Goal: Task Accomplishment & Management: Complete application form

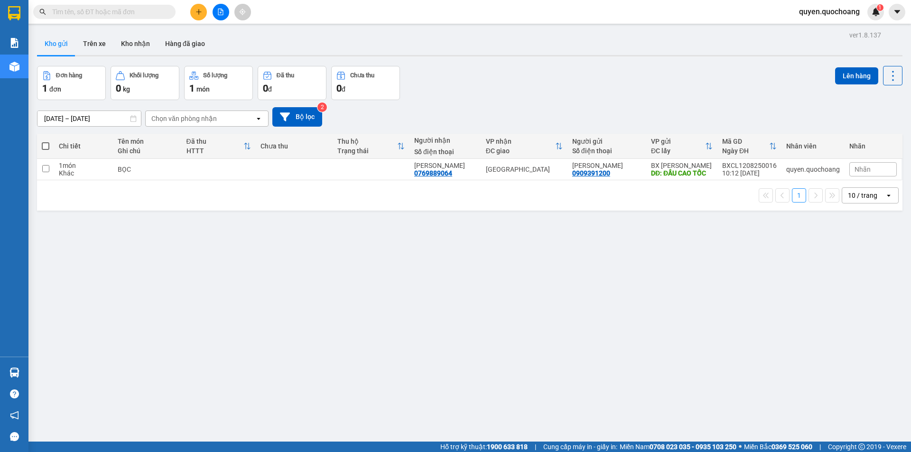
click at [718, 181] on div "1 10 / trang open" at bounding box center [469, 195] width 865 height 30
click at [722, 178] on td "BXCL1208250016 10:12 12/08" at bounding box center [749, 169] width 64 height 21
checkbox input "true"
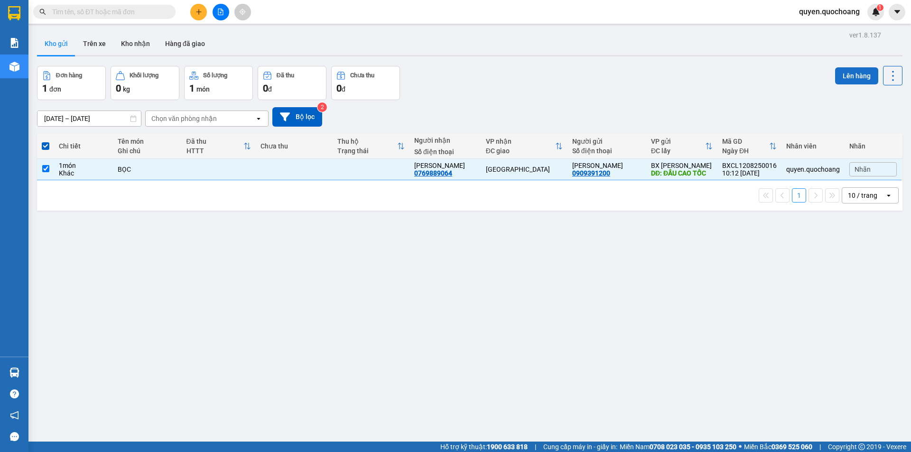
click at [837, 72] on button "Lên hàng" at bounding box center [856, 75] width 43 height 17
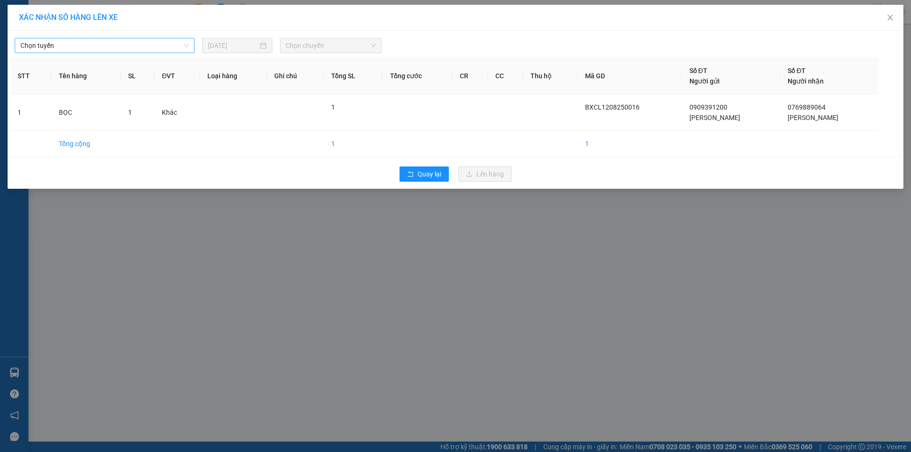
click at [93, 46] on span "Chọn tuyến" at bounding box center [104, 45] width 168 height 14
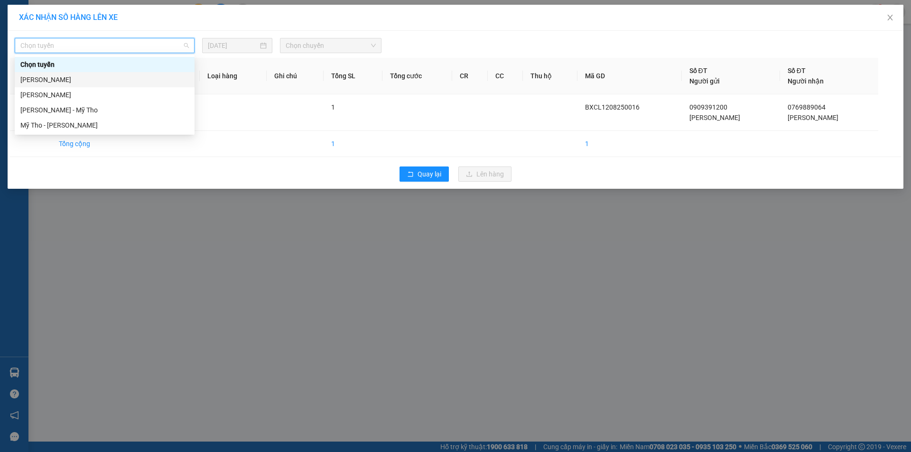
click at [79, 81] on div "Cao Lãnh - Hồ Chí Minh" at bounding box center [104, 79] width 168 height 10
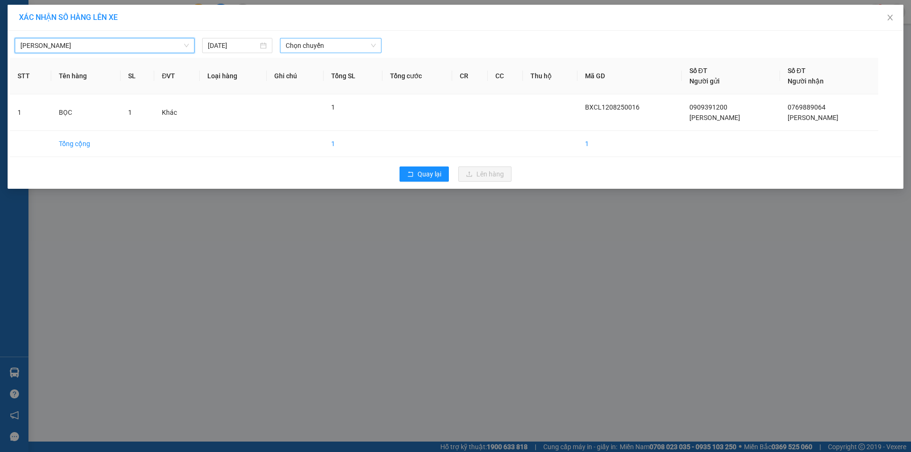
click at [357, 50] on span "Chọn chuyến" at bounding box center [330, 45] width 90 height 14
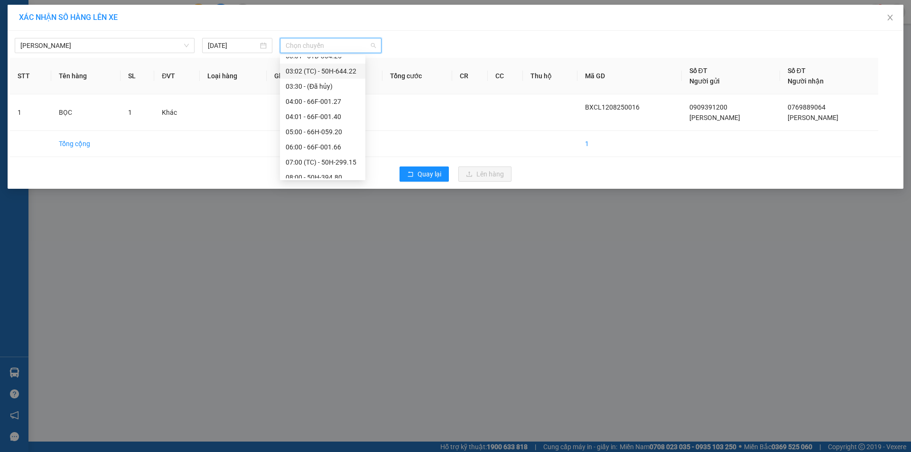
scroll to position [190, 0]
click at [332, 164] on div "13:00 - 51D-364.25" at bounding box center [322, 163] width 74 height 10
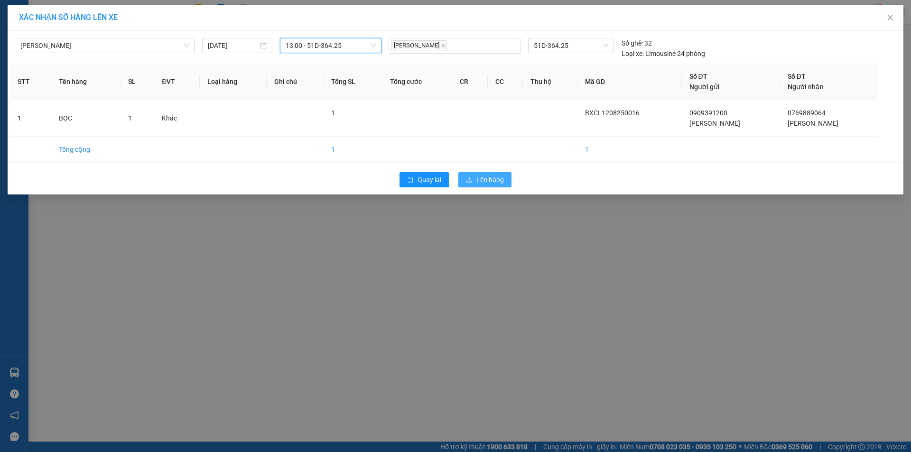
click at [482, 181] on span "Lên hàng" at bounding box center [490, 180] width 28 height 10
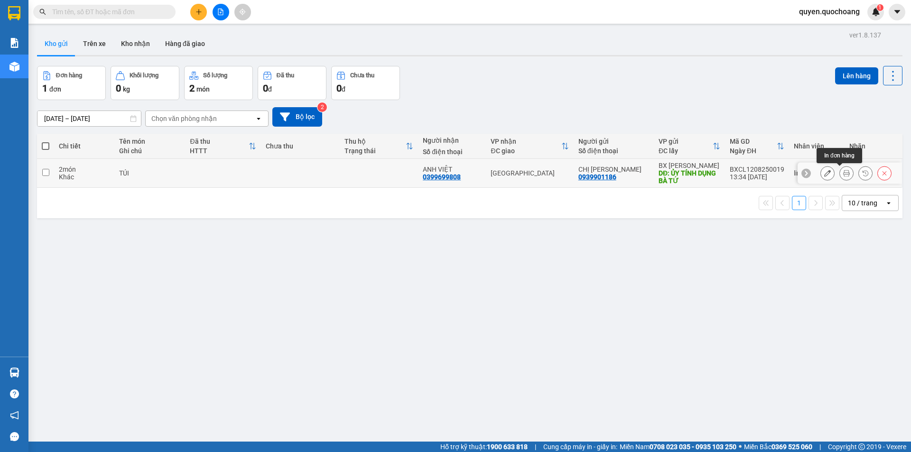
click at [843, 174] on icon at bounding box center [846, 173] width 7 height 7
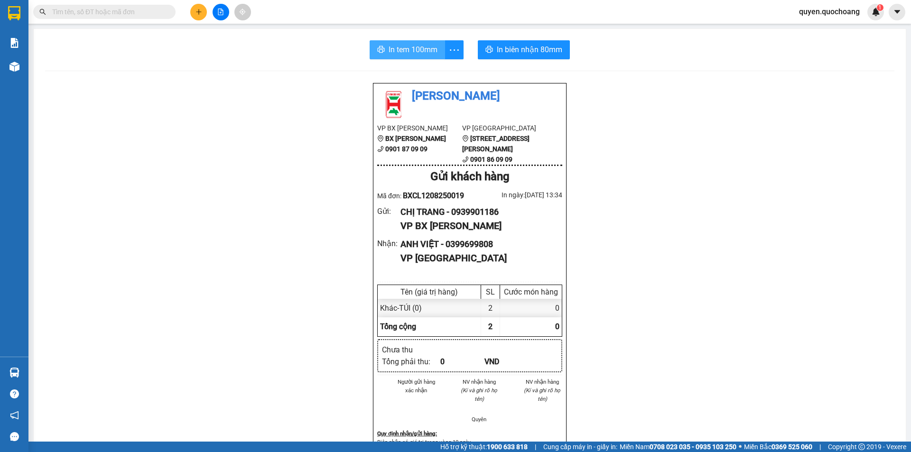
click at [396, 53] on span "In tem 100mm" at bounding box center [412, 50] width 49 height 12
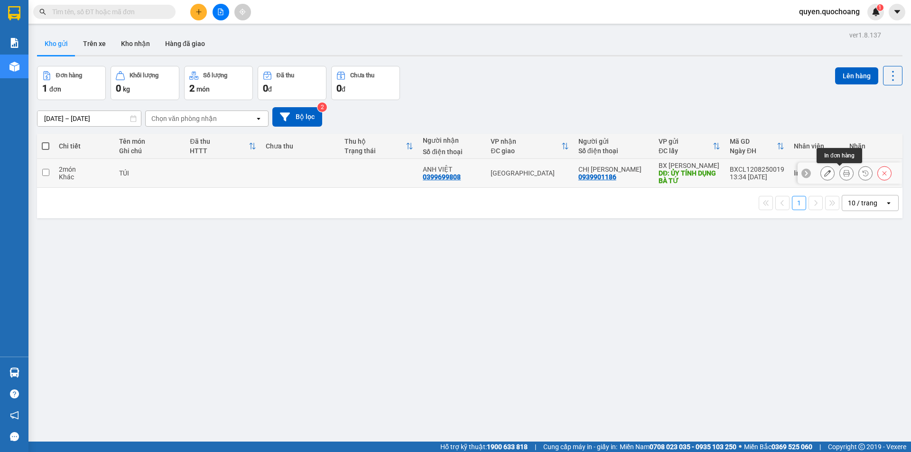
click at [839, 176] on button at bounding box center [845, 173] width 13 height 17
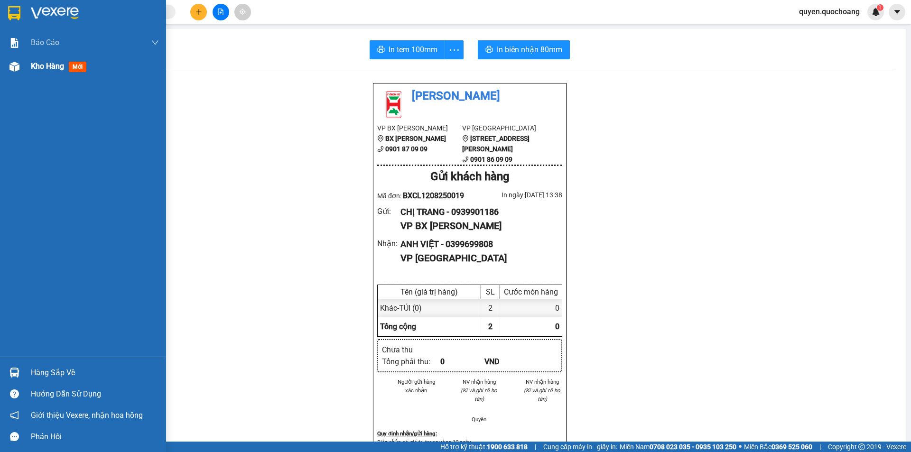
click at [36, 61] on div "Kho hàng mới" at bounding box center [60, 66] width 59 height 12
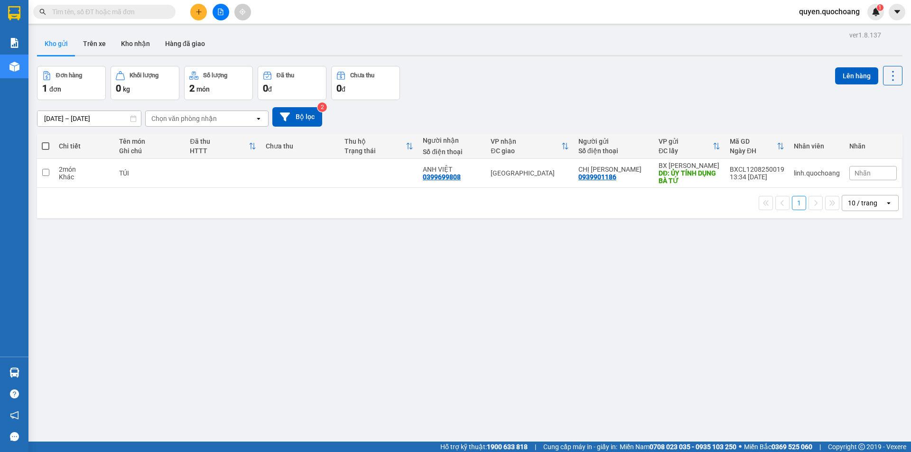
click at [196, 9] on icon "plus" at bounding box center [198, 12] width 7 height 7
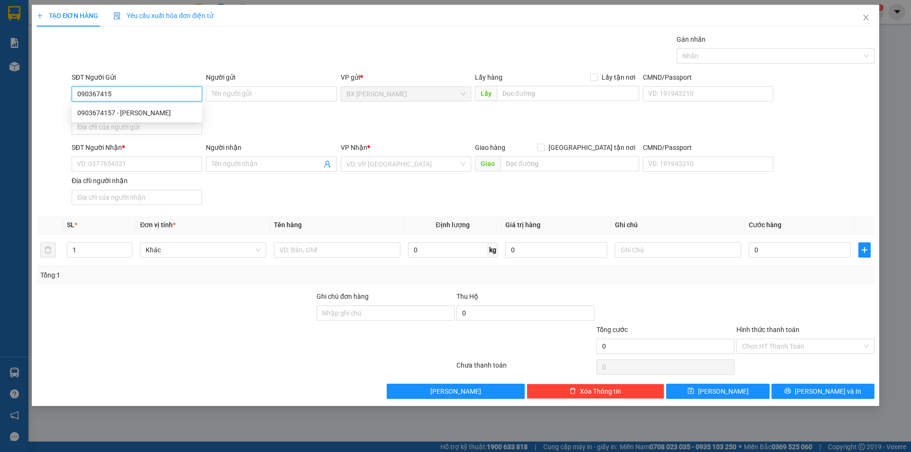
type input "0903674157"
click at [136, 114] on div "0903674157 - CHIẾU QUANG" at bounding box center [136, 113] width 119 height 10
type input "CHIẾU QUANG"
type input "0903674157"
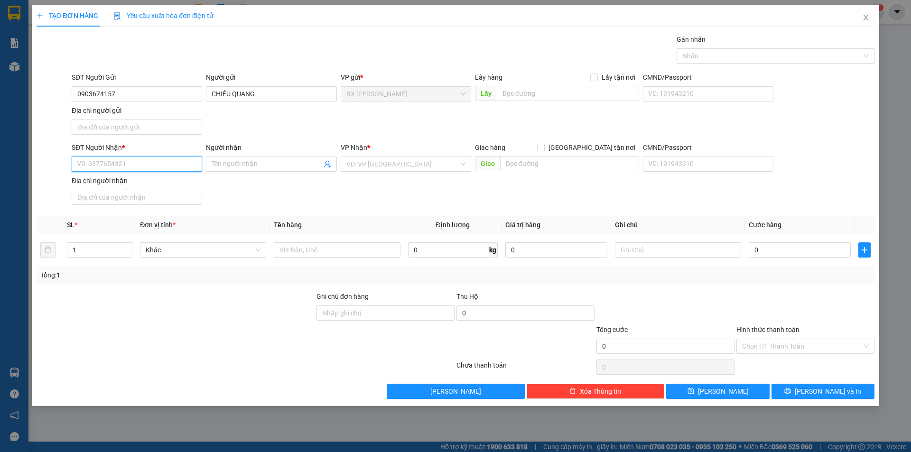
click at [162, 164] on input "SĐT Người Nhận *" at bounding box center [137, 164] width 130 height 15
type input "0902472323"
click at [164, 183] on div "0902472323 - TỊNH HOANG" at bounding box center [136, 183] width 119 height 10
type input "TỊNH HOANG"
type input "0902472323"
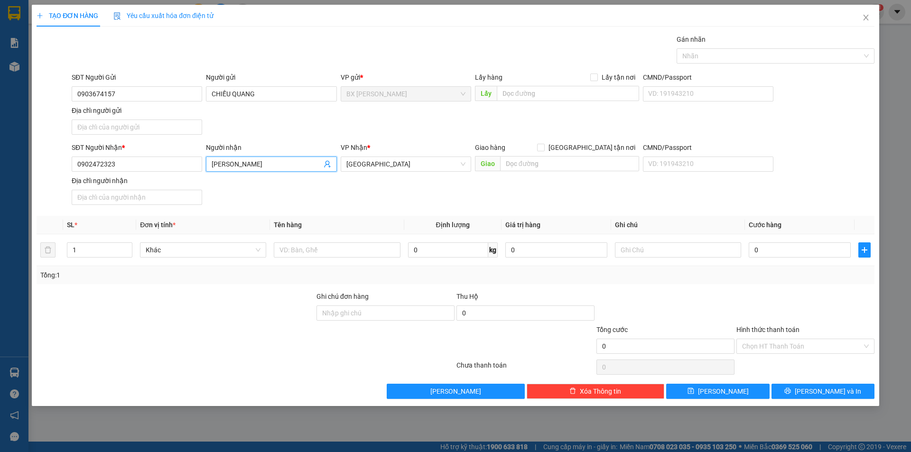
click at [258, 157] on span "TỊNH HOANG" at bounding box center [271, 164] width 130 height 15
type input "TỊNH HOÀNG"
click at [319, 245] on input "text" at bounding box center [337, 249] width 126 height 15
type input "BỌC"
click at [521, 99] on input "text" at bounding box center [568, 93] width 142 height 15
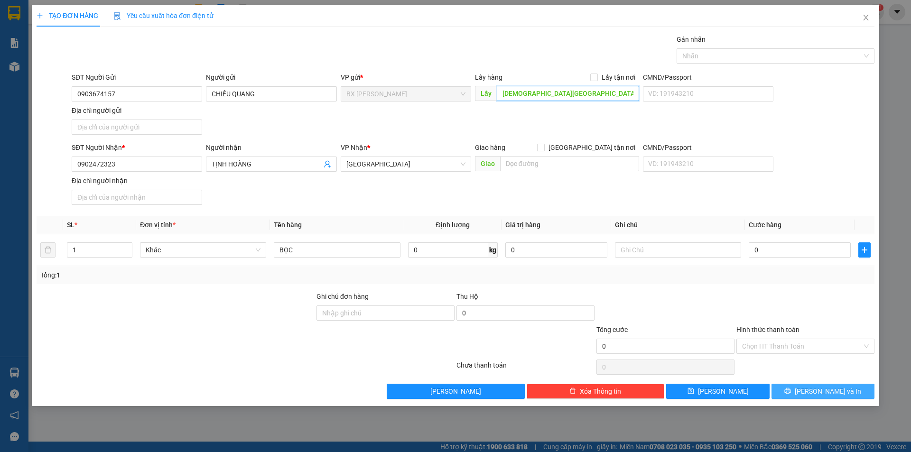
type input "CHÙA HƯNG THIỀN"
click at [798, 387] on button "Lưu và In" at bounding box center [822, 391] width 103 height 15
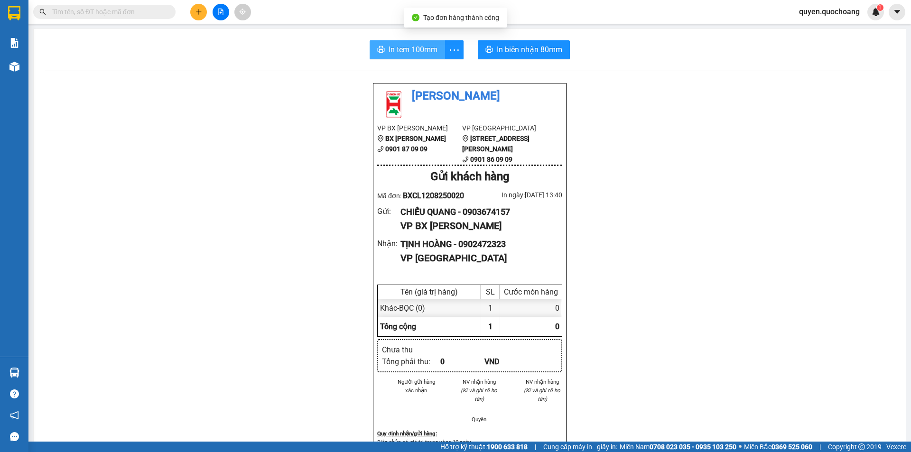
click at [411, 54] on span "In tem 100mm" at bounding box center [412, 50] width 49 height 12
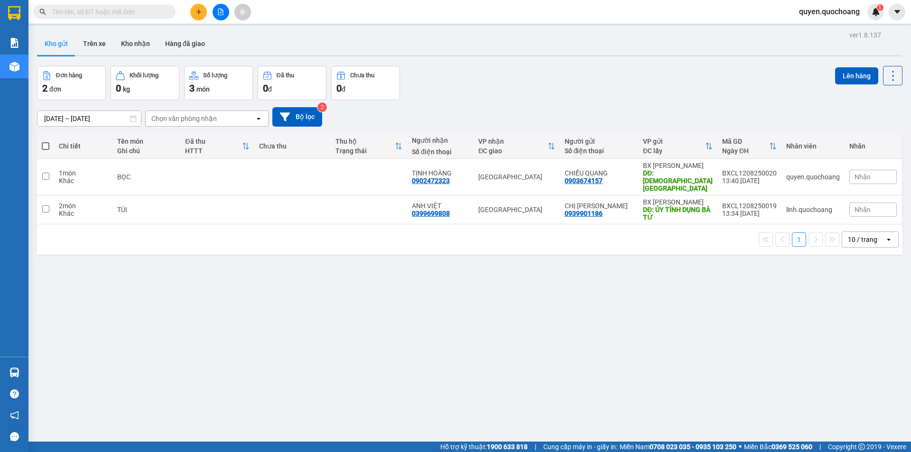
click at [202, 6] on button at bounding box center [198, 12] width 17 height 17
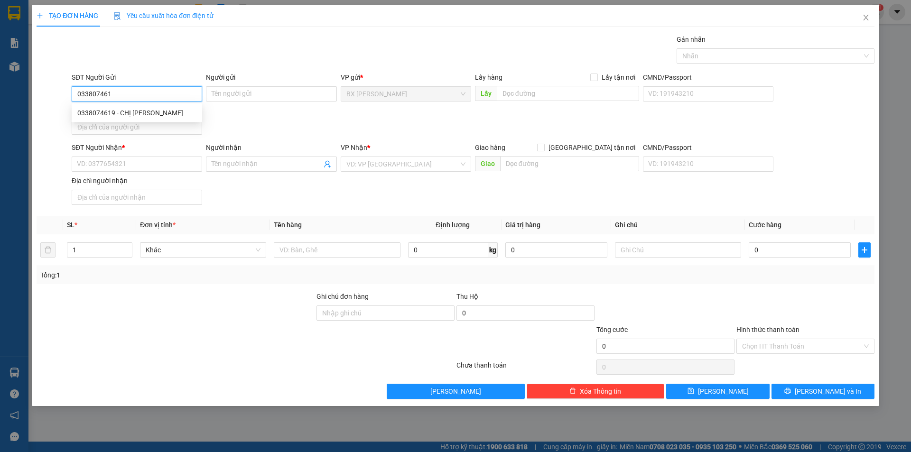
type input "0338074619"
click at [175, 114] on div "0338074619 - CHỊ THẢO" at bounding box center [136, 113] width 119 height 10
type input "CHỊ THẢO"
type input "0338074619"
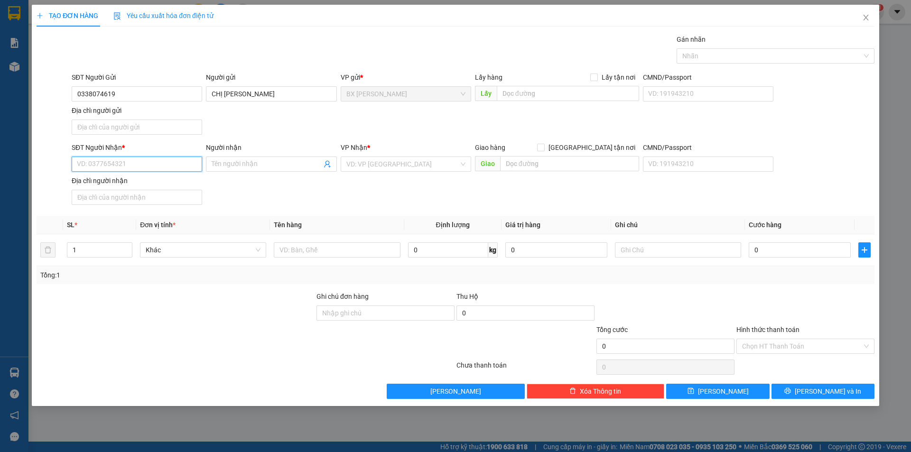
click at [171, 170] on input "SĐT Người Nhận *" at bounding box center [137, 164] width 130 height 15
type input "0938193238"
click at [168, 188] on div "0938193238 - ANH GIÀU" at bounding box center [137, 182] width 130 height 15
type input "ANH GIÀU"
type input "0938193238"
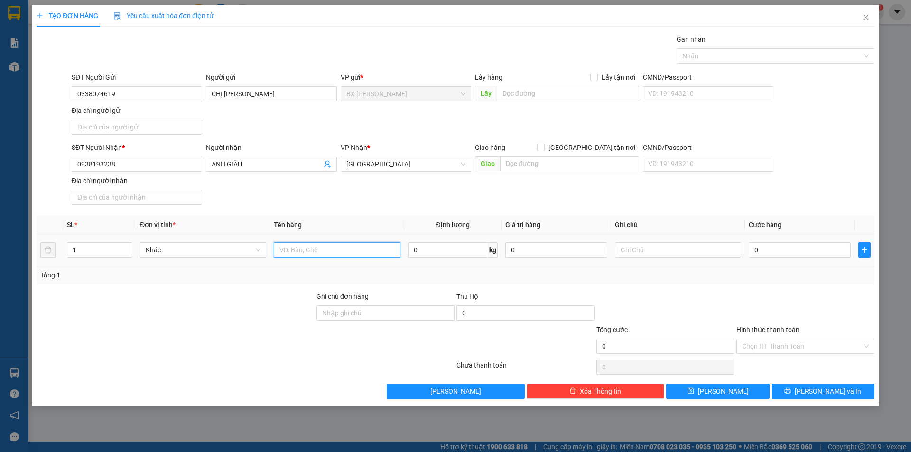
click at [320, 248] on input "text" at bounding box center [337, 249] width 126 height 15
type input "BAO+GIỎ"
drag, startPoint x: 92, startPoint y: 253, endPoint x: 32, endPoint y: 251, distance: 59.8
click at [39, 252] on tr "1 Khác BAO+GIỎ 0 kg 0 0" at bounding box center [456, 250] width 838 height 32
type input "3"
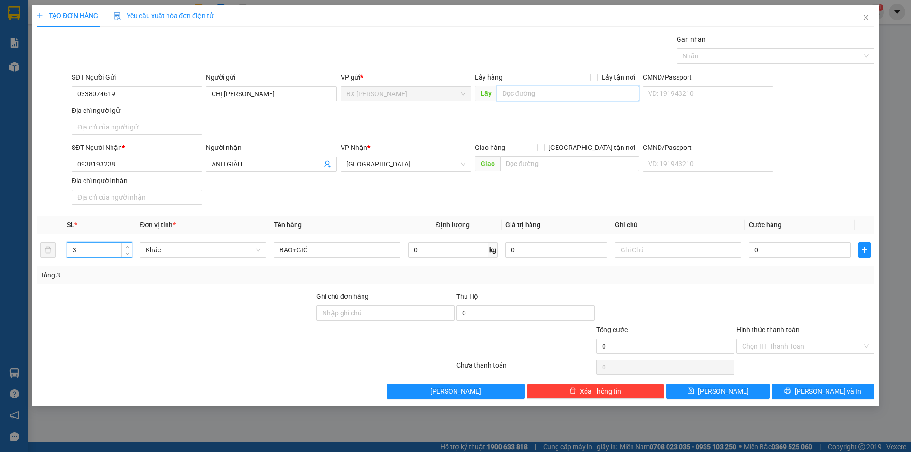
click at [564, 96] on input "text" at bounding box center [568, 93] width 142 height 15
type input "VỰA 4 SANG"
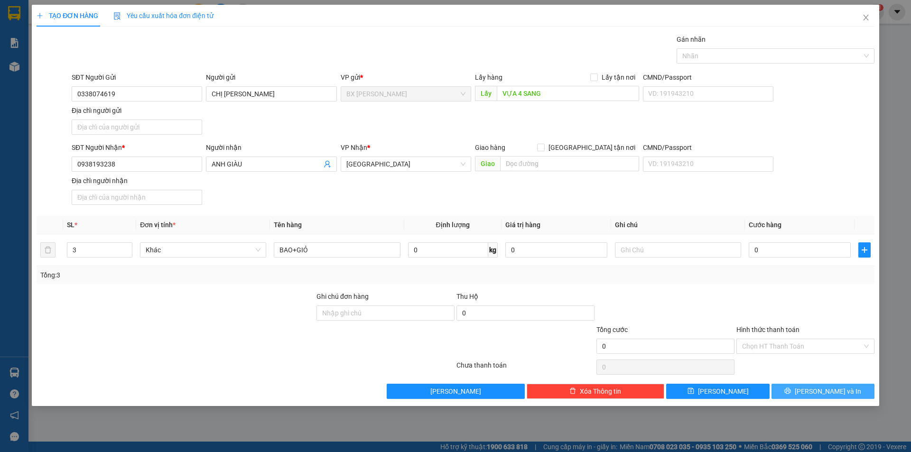
click at [791, 388] on icon "printer" at bounding box center [787, 391] width 6 height 6
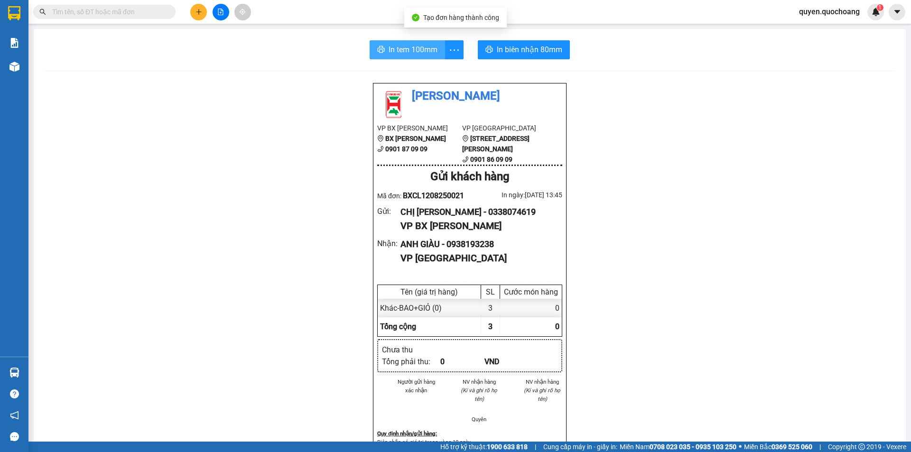
click at [404, 53] on span "In tem 100mm" at bounding box center [412, 50] width 49 height 12
